Goal: Information Seeking & Learning: Understand process/instructions

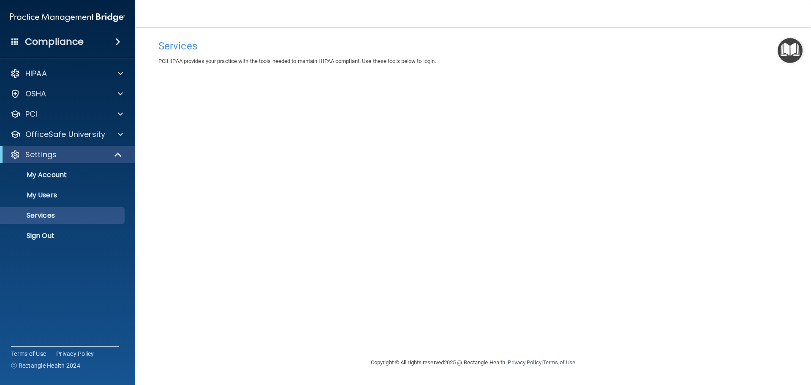
click at [79, 43] on h4 "Compliance" at bounding box center [54, 42] width 59 height 12
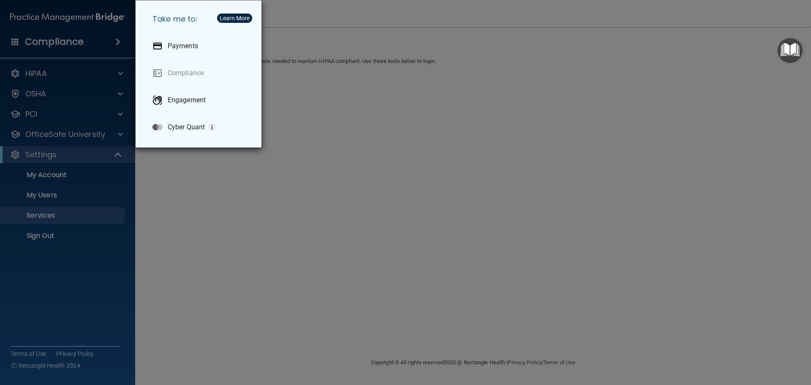
click at [554, 58] on div "Take me to: Payments Compliance Engagement Cyber Quant" at bounding box center [405, 192] width 811 height 385
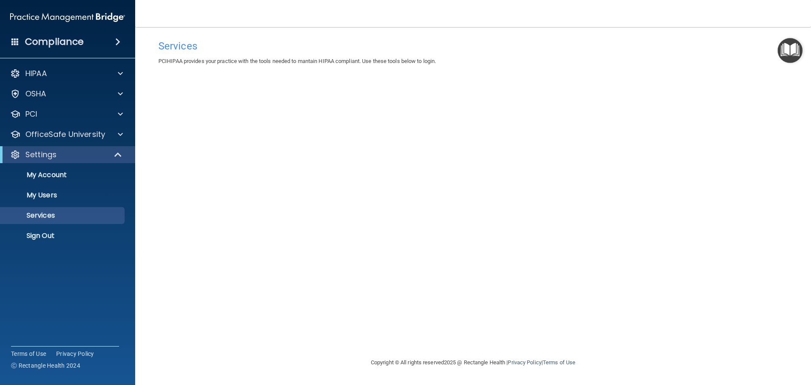
click at [791, 57] on img "Open Resource Center" at bounding box center [789, 50] width 25 height 25
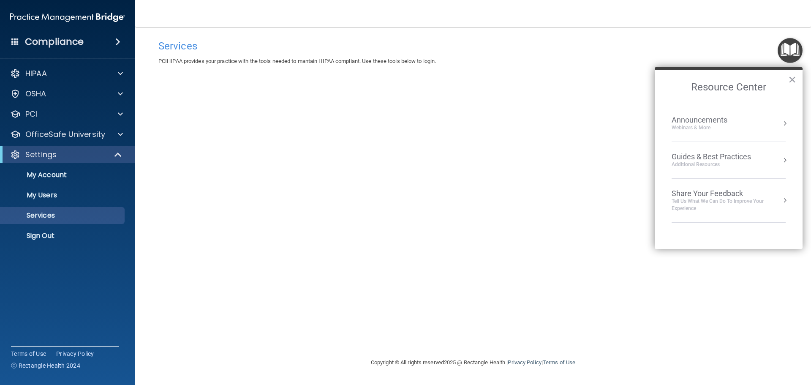
click at [566, 113] on div "Services PCIHIPAA provides your practice with the tools needed to mantain HIPAA…" at bounding box center [473, 191] width 642 height 313
click at [61, 118] on div "PCI" at bounding box center [56, 114] width 105 height 10
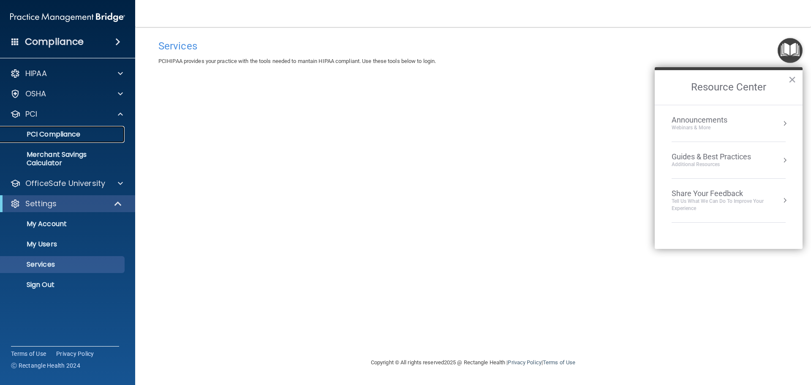
click at [61, 137] on p "PCI Compliance" at bounding box center [62, 134] width 115 height 8
click at [91, 120] on div "PCI" at bounding box center [68, 114] width 136 height 17
click at [114, 114] on div at bounding box center [119, 114] width 21 height 10
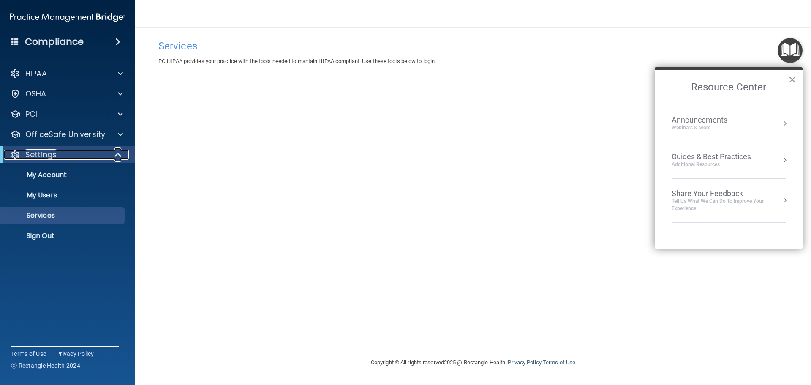
click at [120, 153] on span at bounding box center [118, 154] width 7 height 10
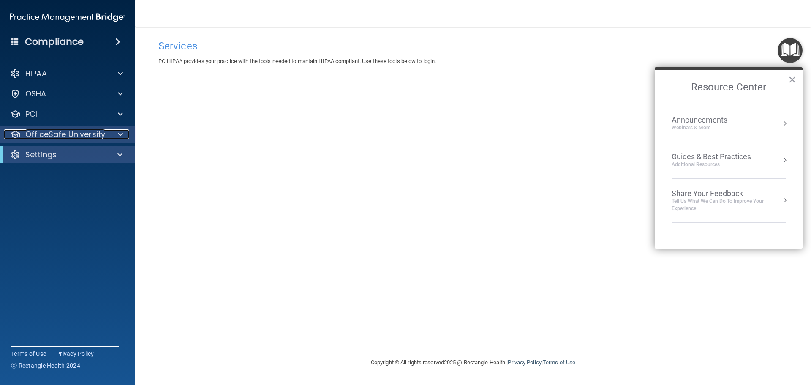
click at [120, 139] on span at bounding box center [120, 134] width 5 height 10
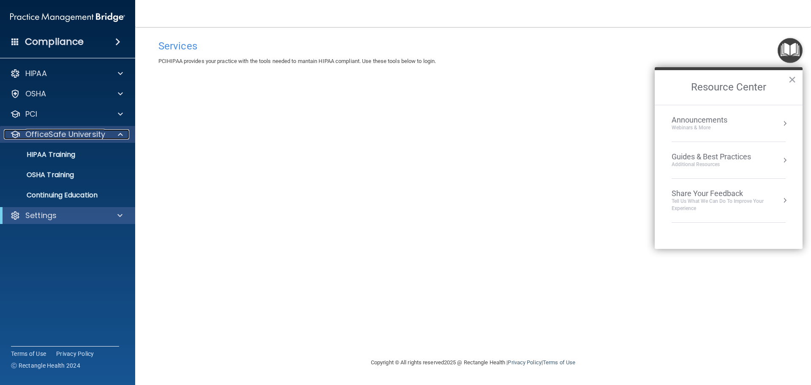
click at [120, 138] on span at bounding box center [120, 134] width 5 height 10
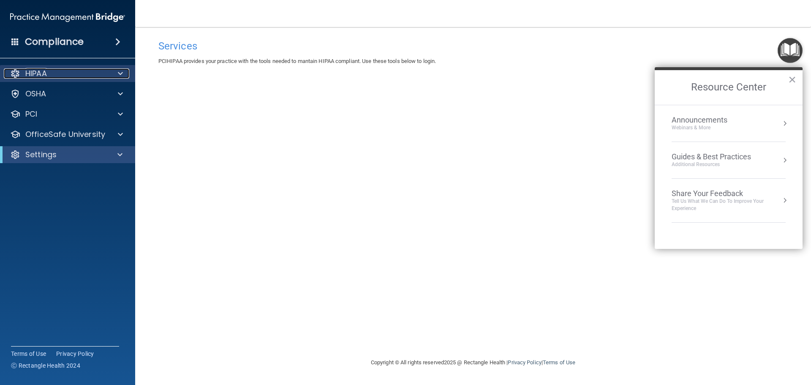
click at [119, 75] on span at bounding box center [120, 73] width 5 height 10
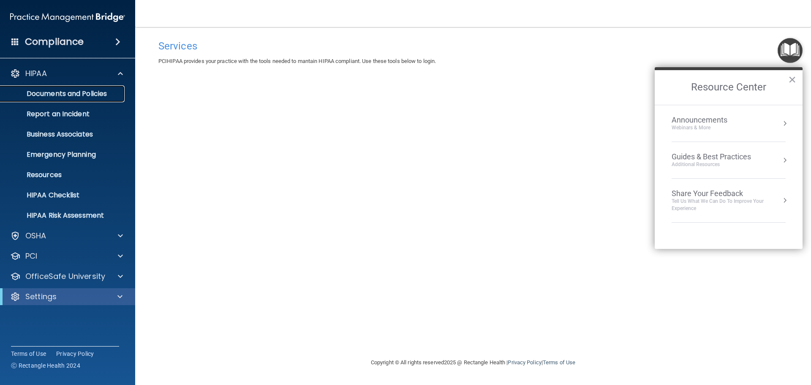
click at [108, 94] on p "Documents and Policies" at bounding box center [62, 94] width 115 height 8
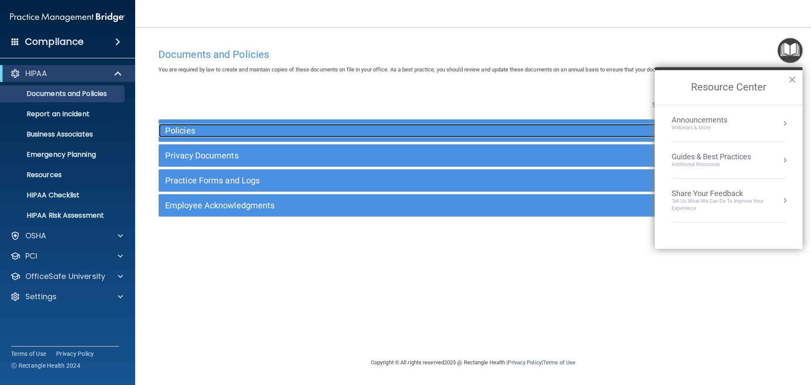
click at [223, 128] on h5 "Policies" at bounding box center [394, 130] width 459 height 9
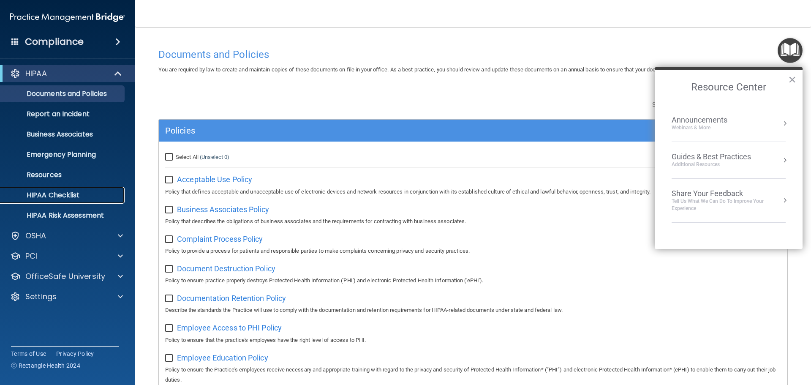
click at [57, 193] on p "HIPAA Checklist" at bounding box center [62, 195] width 115 height 8
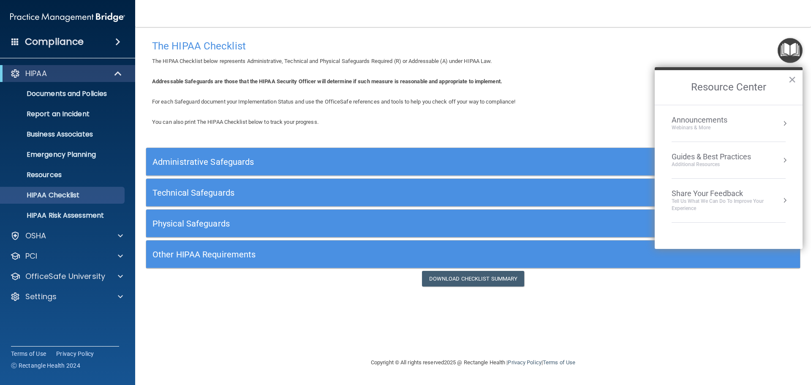
click at [790, 79] on button "×" at bounding box center [792, 80] width 8 height 14
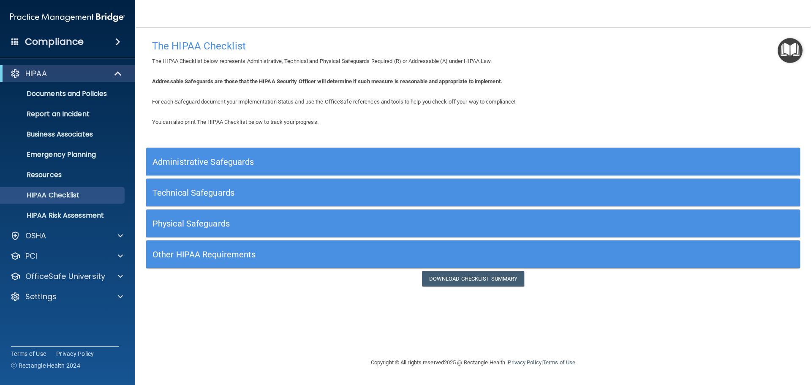
click at [281, 162] on h5 "Administrative Safeguards" at bounding box center [391, 161] width 478 height 9
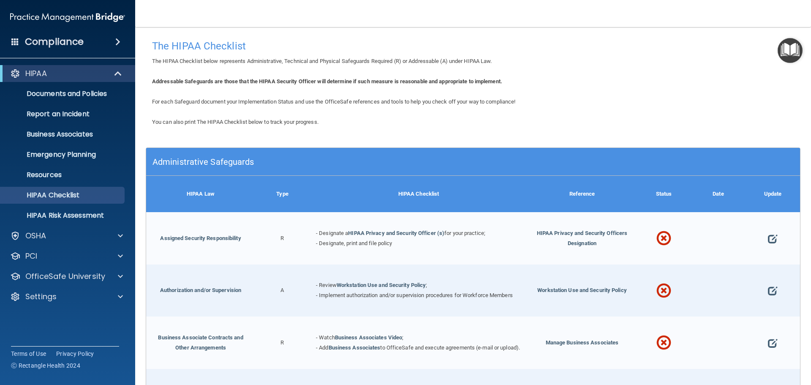
click at [275, 156] on div "Administrative Safeguards" at bounding box center [391, 161] width 490 height 19
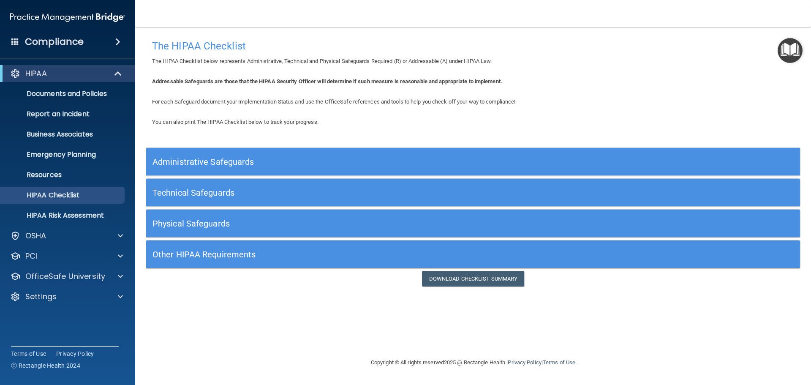
click at [225, 198] on div "Technical Safeguards" at bounding box center [391, 192] width 490 height 19
